Goal: Task Accomplishment & Management: Manage account settings

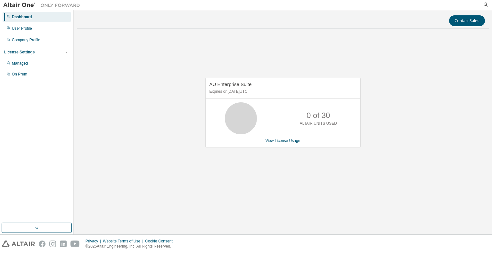
click at [428, 96] on div "AU Enterprise Suite Expires on September 17, 2025 UTC 0 of 30 ALTAIR UNITS USED…" at bounding box center [283, 116] width 412 height 164
click at [284, 144] on div "AU Enterprise Suite Expires on September 17, 2025 UTC 21 of 30 ALTAIR UNITS USE…" at bounding box center [282, 113] width 155 height 70
click at [287, 142] on link "View License Usage" at bounding box center [282, 141] width 35 height 4
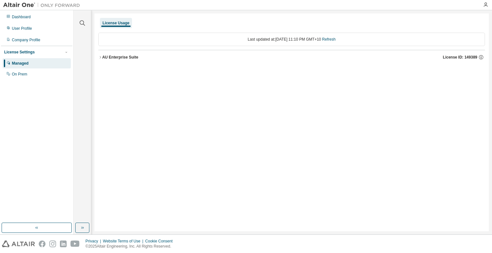
click at [124, 56] on div "AU Enterprise Suite" at bounding box center [120, 57] width 36 height 5
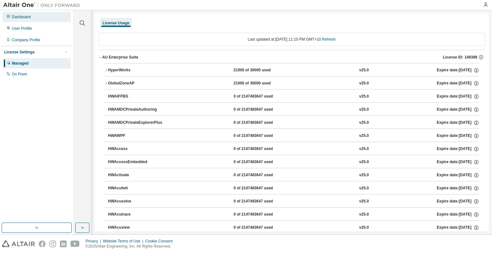
click at [25, 12] on div "Dashboard" at bounding box center [37, 17] width 68 height 10
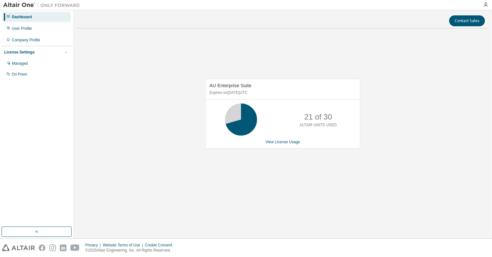
click at [317, 62] on div "AU Enterprise Suite Expires on September 17, 2025 UTC 21 of 30 ALTAIR UNITS USE…" at bounding box center [283, 117] width 412 height 167
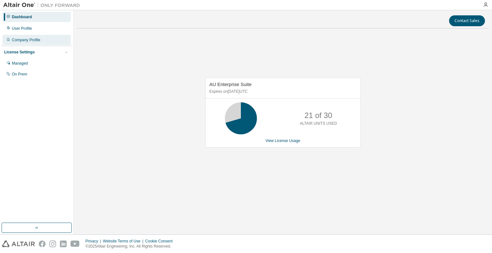
click at [22, 40] on div "Company Profile" at bounding box center [26, 39] width 28 height 5
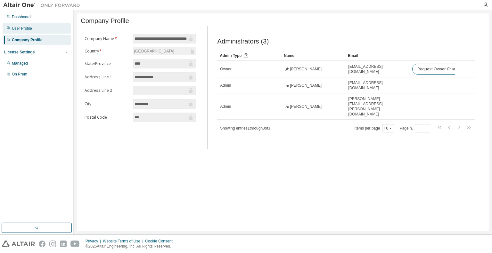
click at [23, 30] on div "User Profile" at bounding box center [22, 28] width 20 height 5
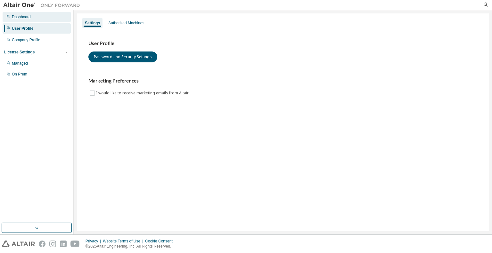
click at [25, 16] on div "Dashboard" at bounding box center [21, 16] width 19 height 5
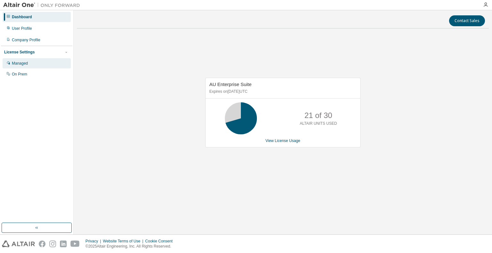
click at [20, 66] on div "Managed" at bounding box center [20, 63] width 16 height 5
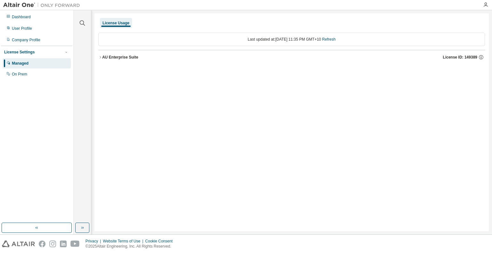
click at [113, 60] on div "AU Enterprise Suite License ID: 149389" at bounding box center [293, 57] width 382 height 6
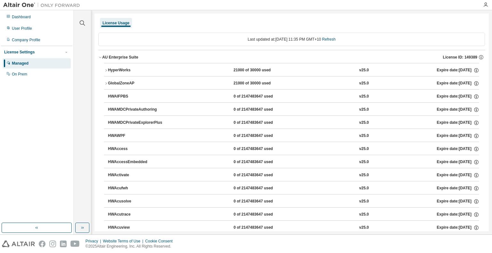
click at [118, 70] on div "HyperWorks" at bounding box center [137, 71] width 58 height 6
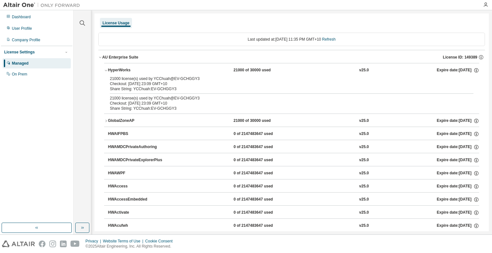
click at [119, 71] on div "HyperWorks" at bounding box center [137, 71] width 58 height 6
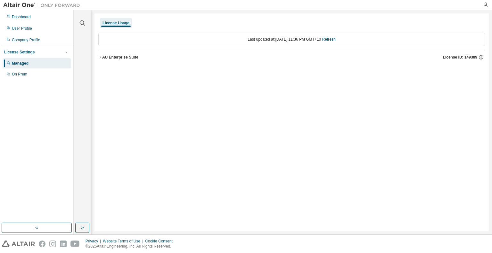
click at [219, 71] on div "License Usage Last updated at: [DATE] 11:36 PM GMT+10 Refresh AU Enterprise Sui…" at bounding box center [291, 122] width 394 height 218
click at [22, 19] on div "Dashboard" at bounding box center [21, 16] width 19 height 5
